Goal: Obtain resource: Download file/media

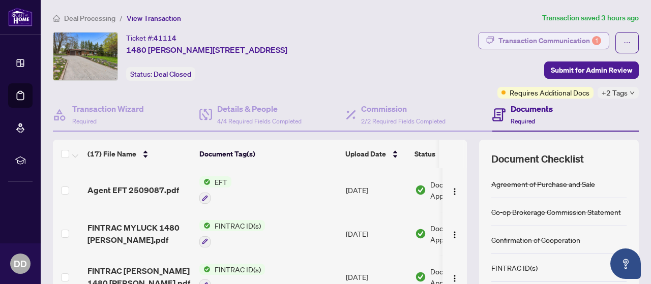
click at [542, 39] on div "Transaction Communication 1" at bounding box center [549, 41] width 103 height 16
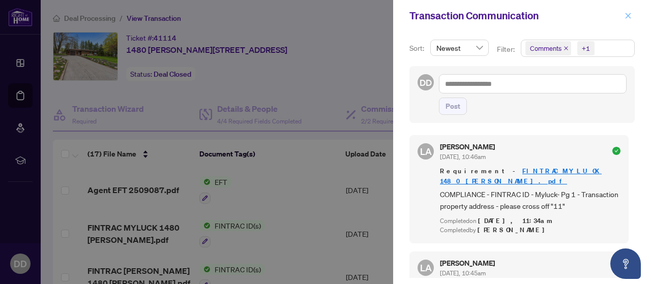
click at [626, 18] on icon "close" at bounding box center [628, 15] width 7 height 7
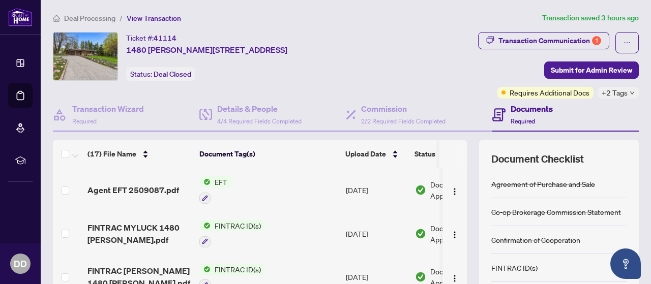
click at [219, 181] on span "EFT" at bounding box center [221, 181] width 21 height 11
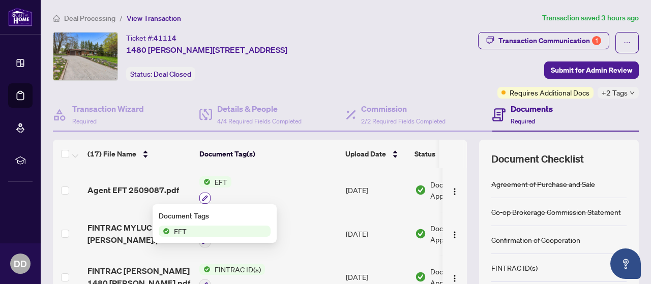
click at [205, 193] on button "button" at bounding box center [204, 198] width 11 height 11
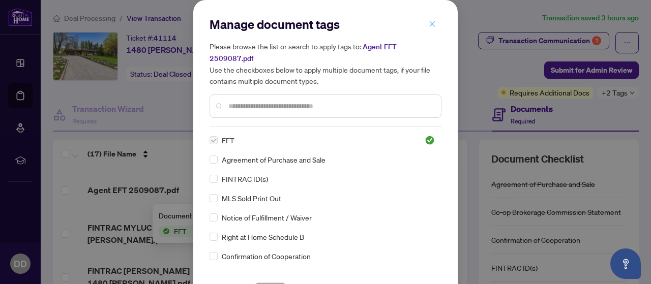
click at [431, 20] on icon "close" at bounding box center [432, 23] width 7 height 7
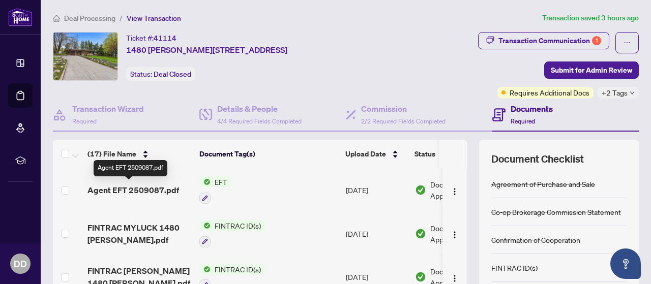
click at [132, 186] on span "Agent EFT 2509087.pdf" at bounding box center [133, 190] width 92 height 12
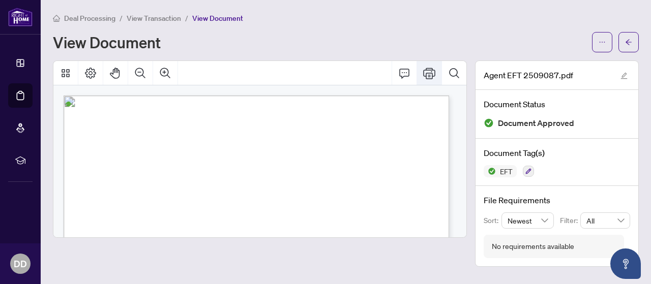
click at [430, 76] on icon "Print" at bounding box center [429, 73] width 12 height 11
click at [431, 73] on icon "Print" at bounding box center [429, 73] width 12 height 12
